Goal: Go to known website: Go to known website

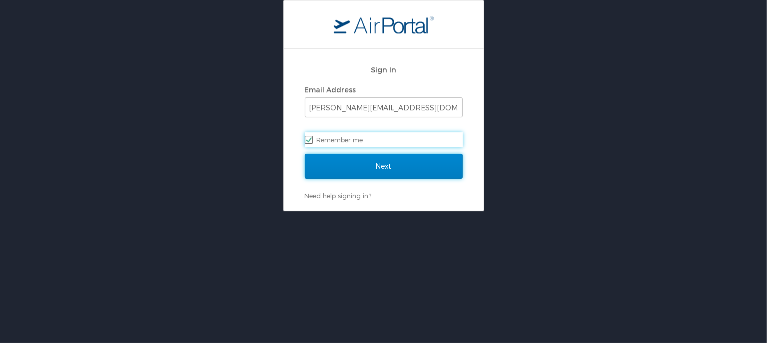
click at [363, 165] on input "Next" at bounding box center [384, 166] width 158 height 25
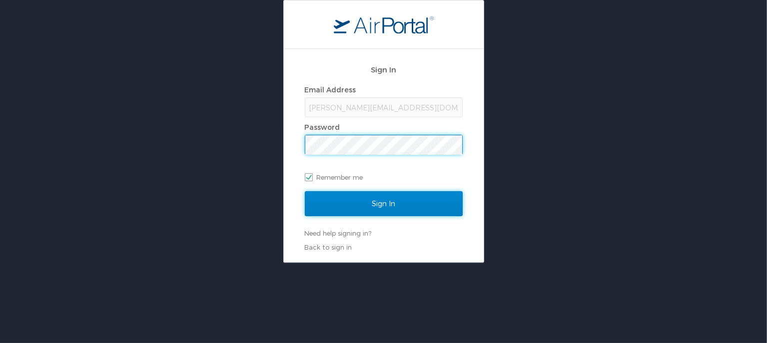
click at [431, 206] on input "Sign In" at bounding box center [384, 203] width 158 height 25
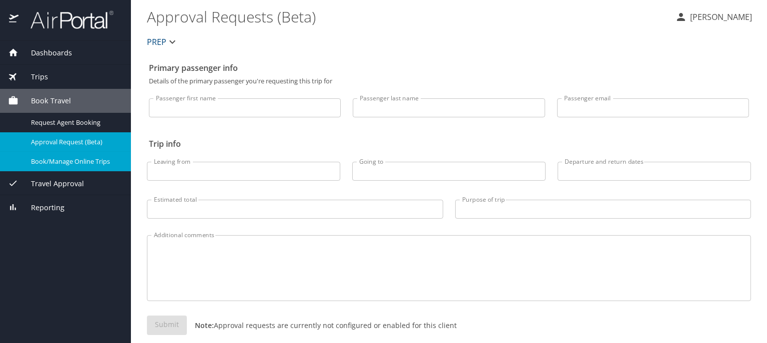
click at [58, 160] on span "Book/Manage Online Trips" at bounding box center [75, 161] width 88 height 9
